Goal: Transaction & Acquisition: Purchase product/service

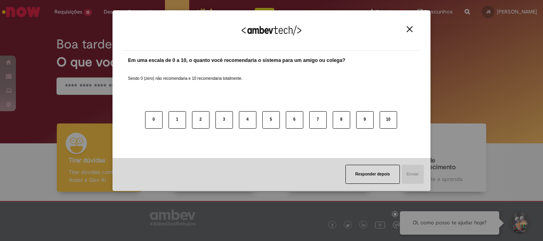
click at [404, 31] on div "Agradecemos seu feedback!" at bounding box center [271, 35] width 299 height 31
click at [411, 29] on img "Close" at bounding box center [410, 29] width 6 height 6
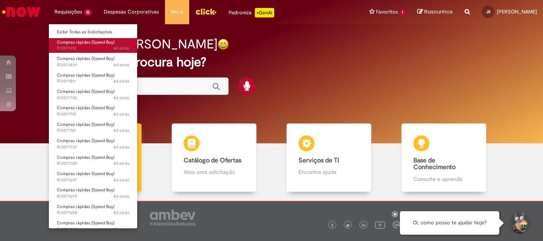
click at [86, 41] on span "Compras rápidas (Speed Buy)" at bounding box center [86, 42] width 58 height 6
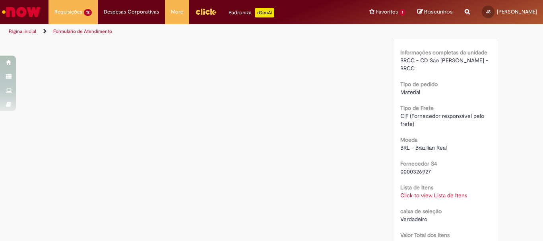
scroll to position [715, 0]
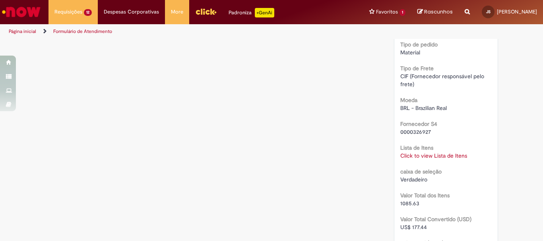
click at [441, 152] on link "Click to view Lista de Itens" at bounding box center [433, 155] width 67 height 7
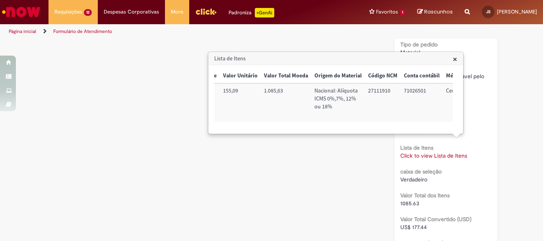
scroll to position [0, 174]
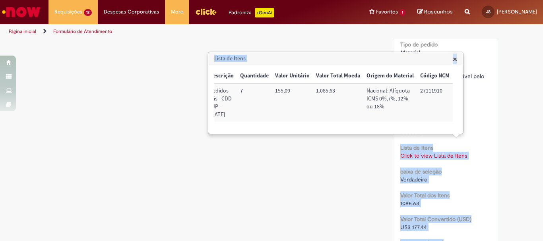
drag, startPoint x: 354, startPoint y: 141, endPoint x: 297, endPoint y: 131, distance: 58.1
click at [286, 134] on body "Pular para o conteúdo da página Requisições 12 Exibir Todas as Solicitações Com…" at bounding box center [271, 120] width 543 height 241
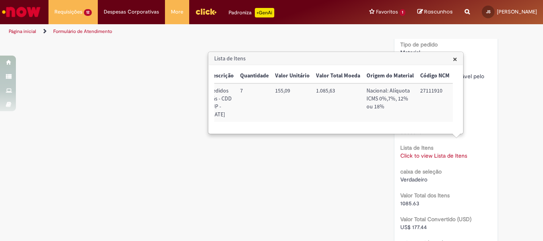
drag, startPoint x: 278, startPoint y: 139, endPoint x: 264, endPoint y: 133, distance: 15.3
click at [263, 130] on div "Trigger Tipo de Pedido = Material Código SAP Material / Serviço Descrição Quant…" at bounding box center [333, 99] width 238 height 61
click at [278, 122] on td "155,09" at bounding box center [292, 102] width 41 height 39
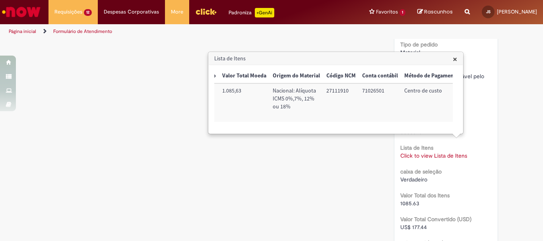
scroll to position [0, 326]
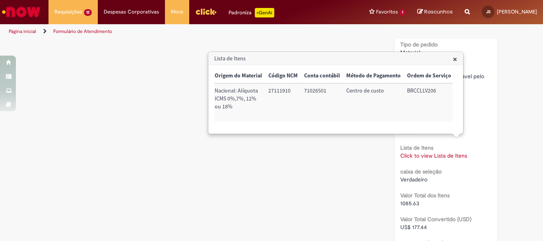
drag, startPoint x: 521, startPoint y: 135, endPoint x: 492, endPoint y: 93, distance: 51.2
click at [451, 57] on h3 "Lista de Itens" at bounding box center [336, 58] width 254 height 13
click at [453, 59] on span "×" at bounding box center [455, 59] width 4 height 11
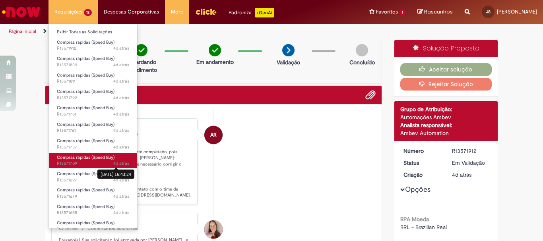
scroll to position [8, 0]
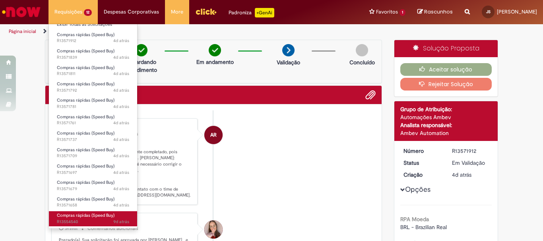
click at [105, 217] on span "Compras rápidas (Speed Buy)" at bounding box center [86, 216] width 58 height 6
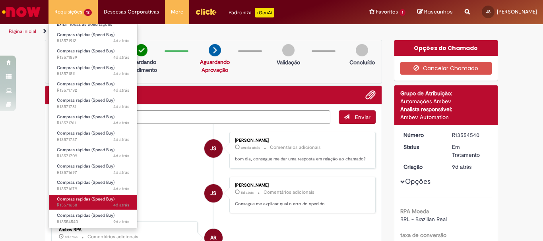
click at [93, 205] on span "4d atrás 4 dias atrás R13571658" at bounding box center [93, 205] width 72 height 6
click at [106, 202] on span "Compras rápidas (Speed Buy)" at bounding box center [86, 199] width 58 height 6
